Goal: Subscribe to service/newsletter

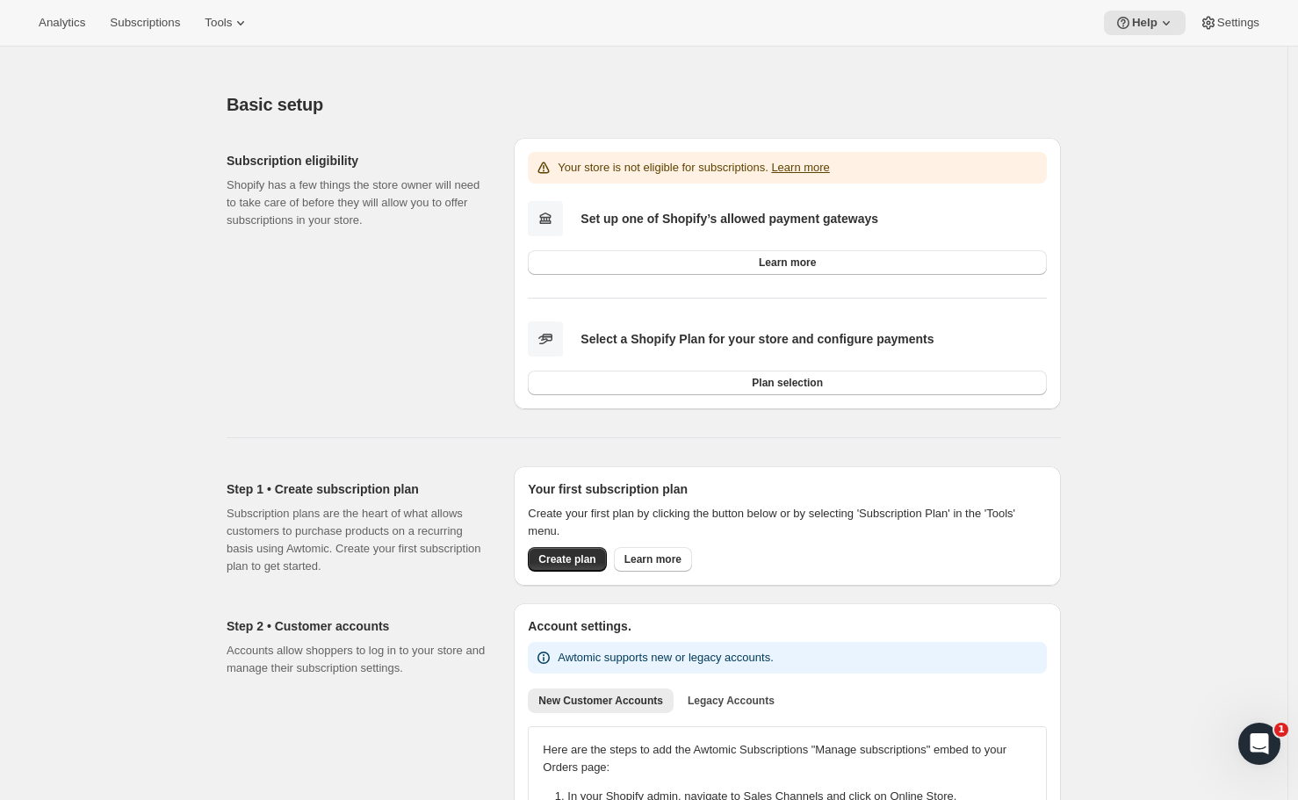
click at [352, 551] on p "Subscription plans are the heart of what allows customers to purchase products …" at bounding box center [356, 540] width 259 height 70
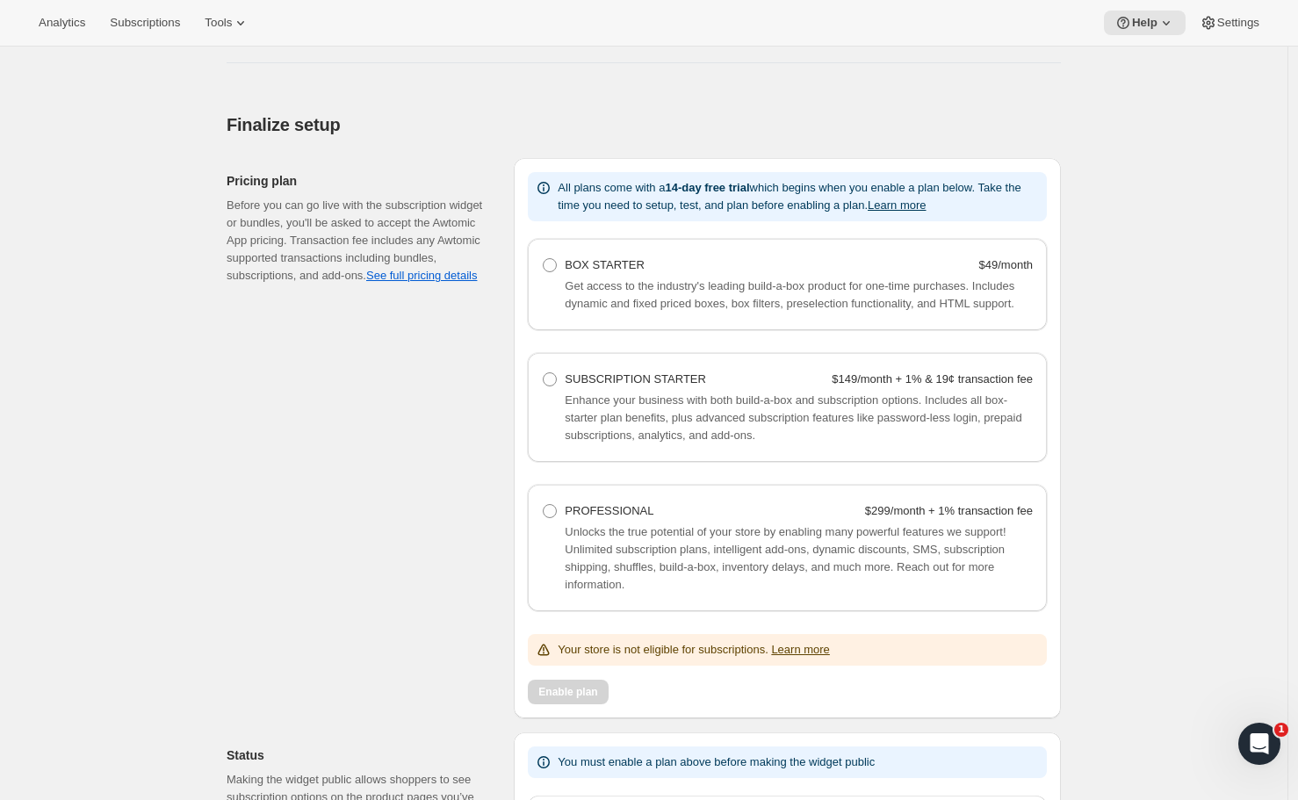
scroll to position [1341, 0]
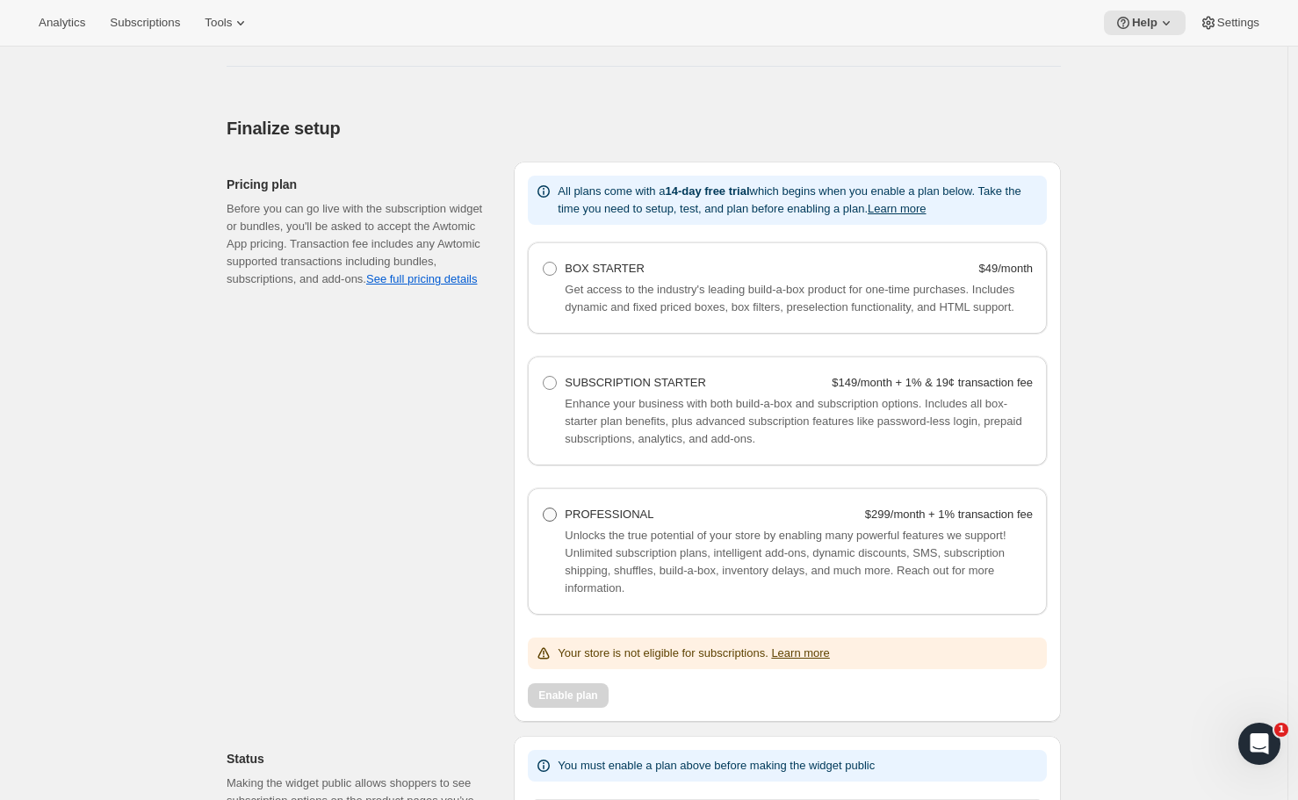
click at [549, 522] on span at bounding box center [550, 515] width 14 height 14
click at [544, 508] on Professional "PROFESSIONAL $299/month + 1% transaction fee" at bounding box center [543, 508] width 1 height 1
radio Professional "true"
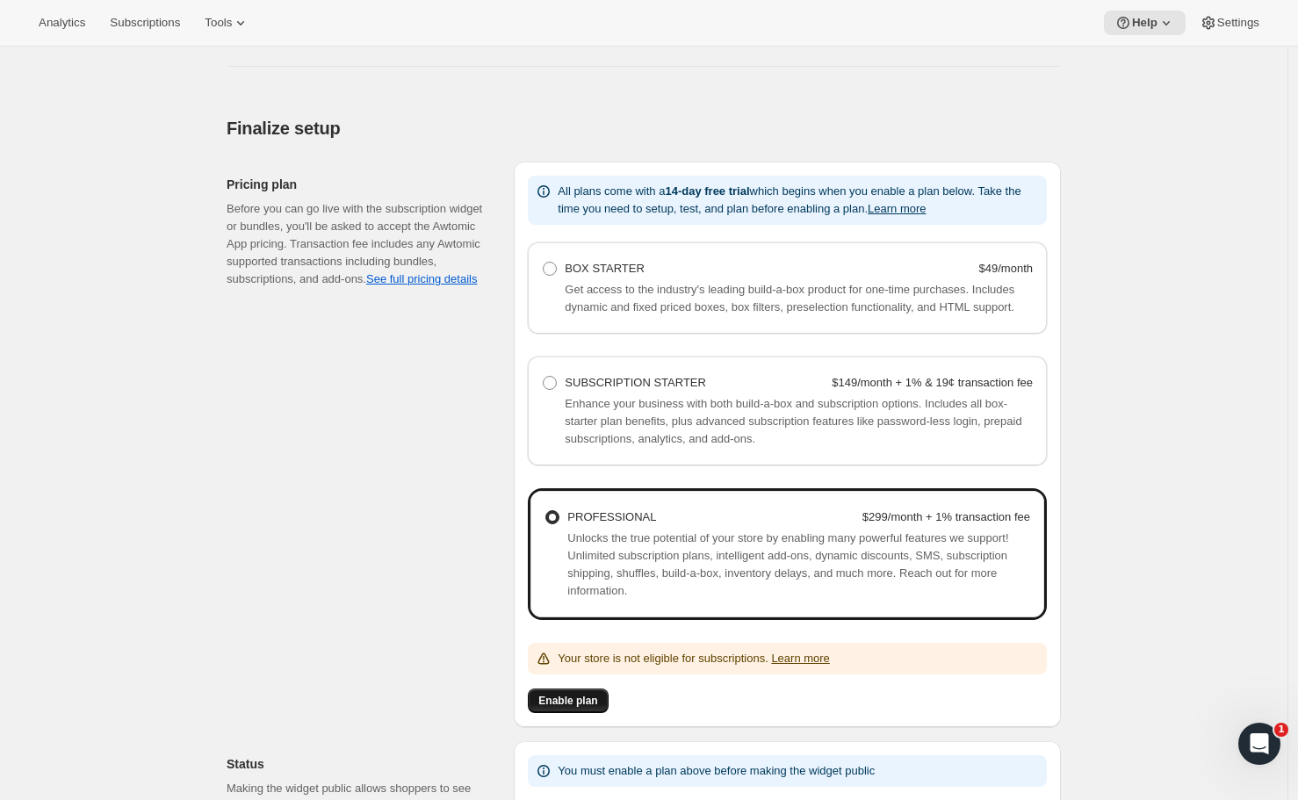
click at [565, 710] on button "Enable plan" at bounding box center [568, 700] width 80 height 25
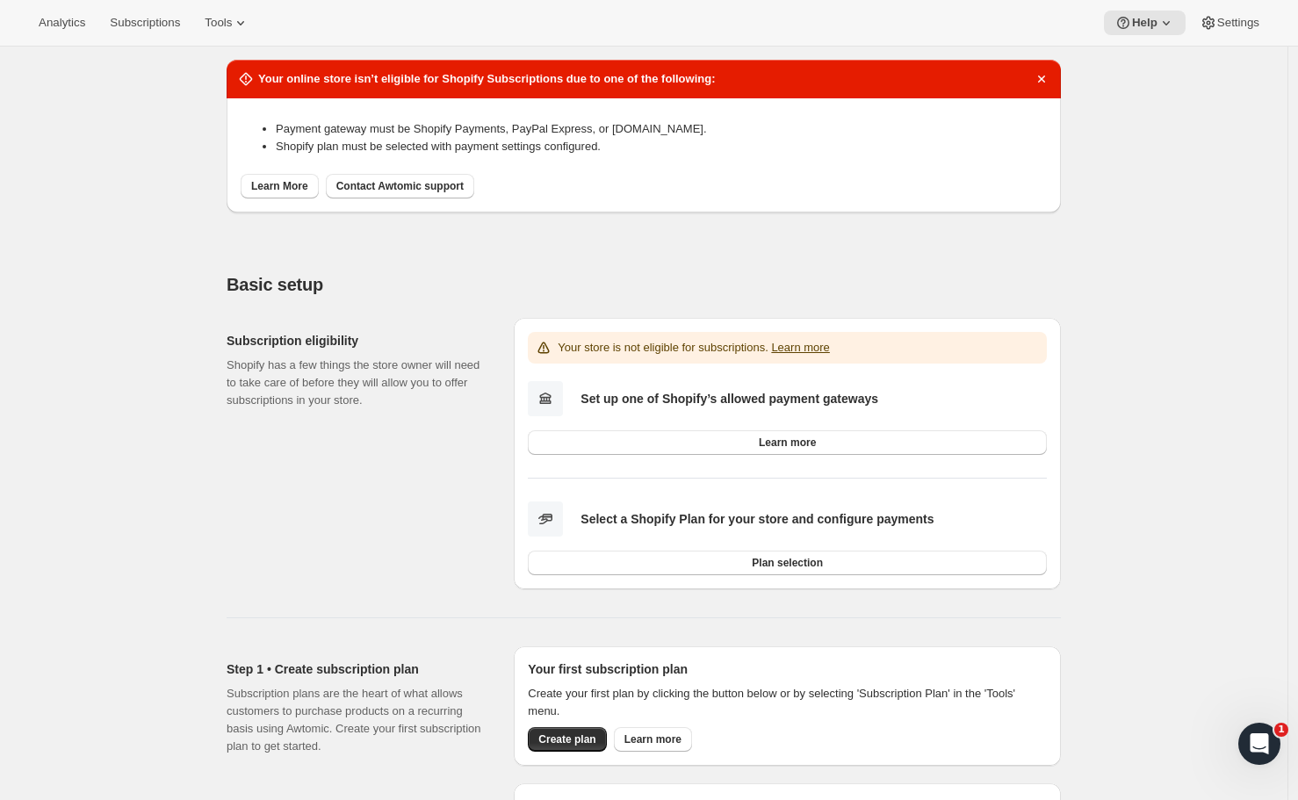
scroll to position [0, 0]
